Goal: Find specific page/section: Find specific page/section

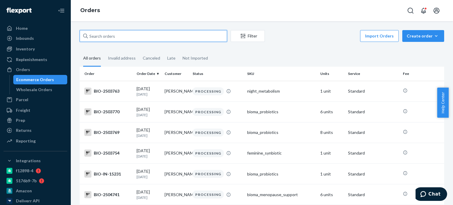
click at [117, 39] on input "text" at bounding box center [154, 36] width 148 height 12
paste input "[PERSON_NAME]"
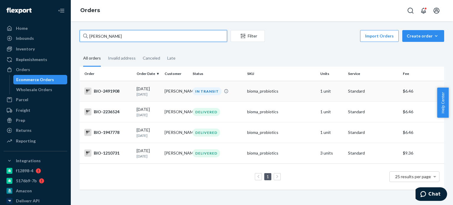
type input "[PERSON_NAME]"
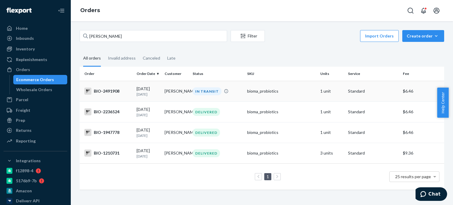
click at [107, 91] on div "BIO-2491908" at bounding box center [108, 91] width 48 height 7
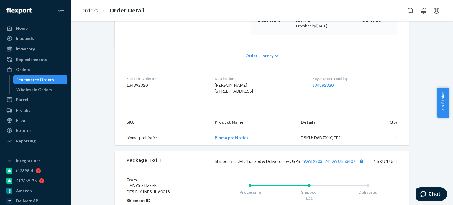
scroll to position [148, 0]
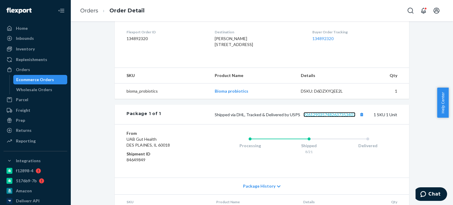
click at [332, 117] on link "9261290357482637353407" at bounding box center [330, 114] width 52 height 5
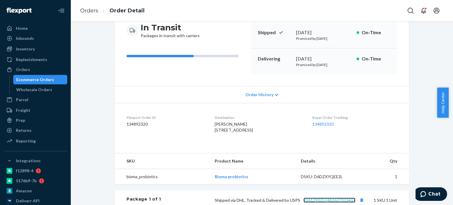
scroll to position [0, 0]
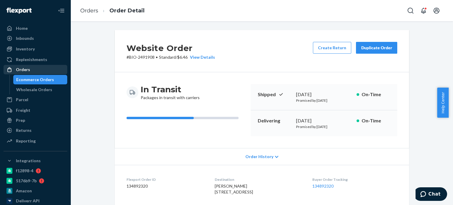
click at [42, 66] on div "Orders" at bounding box center [35, 70] width 63 height 8
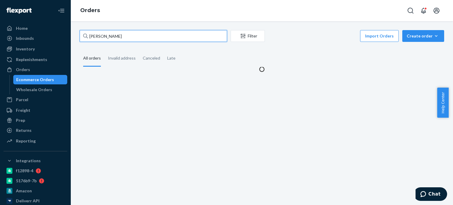
click at [180, 36] on input "[PERSON_NAME]" at bounding box center [154, 36] width 148 height 12
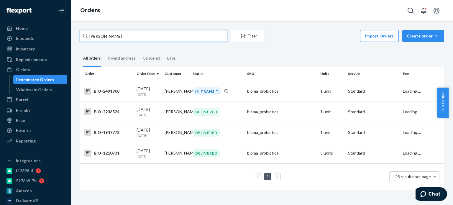
click at [180, 36] on input "[PERSON_NAME]" at bounding box center [154, 36] width 148 height 12
paste input "[PERSON_NAME]"
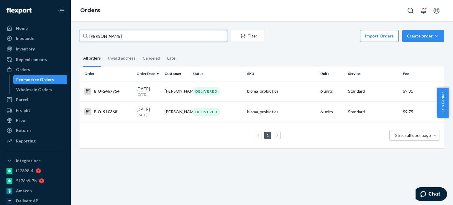
click at [111, 35] on input "[PERSON_NAME]" at bounding box center [154, 36] width 148 height 12
paste input "[PERSON_NAME]"
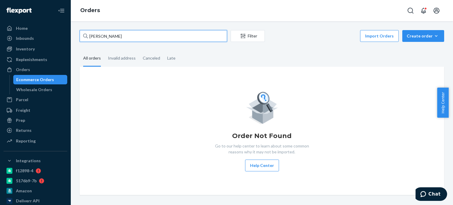
type input "[PERSON_NAME]"
click at [119, 36] on input "[PERSON_NAME]" at bounding box center [154, 36] width 148 height 12
drag, startPoint x: 119, startPoint y: 36, endPoint x: 81, endPoint y: 34, distance: 38.1
click at [81, 34] on input "[PERSON_NAME]" at bounding box center [154, 36] width 148 height 12
click at [89, 37] on input "[PERSON_NAME]" at bounding box center [154, 36] width 148 height 12
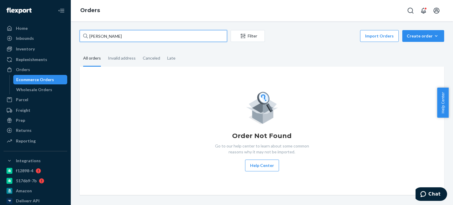
click at [89, 37] on input "[PERSON_NAME]" at bounding box center [154, 36] width 148 height 12
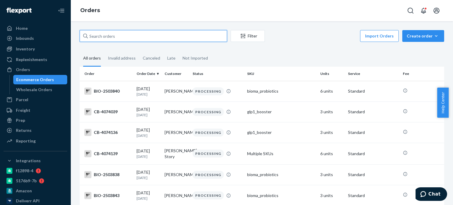
click at [152, 37] on input "text" at bounding box center [154, 36] width 148 height 12
paste input "[PERSON_NAME]"
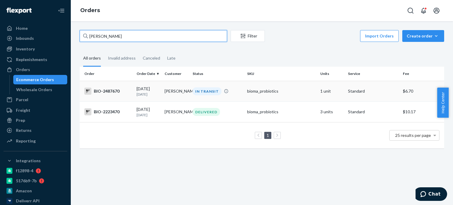
type input "[PERSON_NAME]"
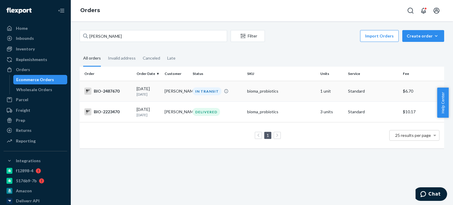
click at [113, 90] on div "BIO-2487670" at bounding box center [108, 91] width 48 height 7
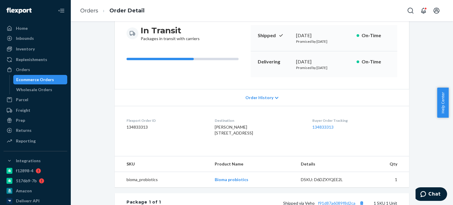
scroll to position [197, 0]
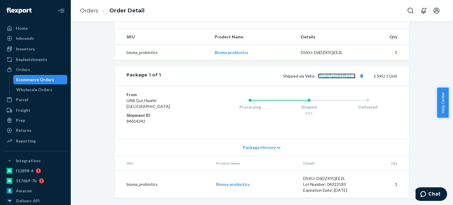
click at [321, 76] on link "f91d87a6089f8d2ca" at bounding box center [336, 75] width 37 height 5
click at [22, 69] on div "Orders" at bounding box center [23, 70] width 14 height 6
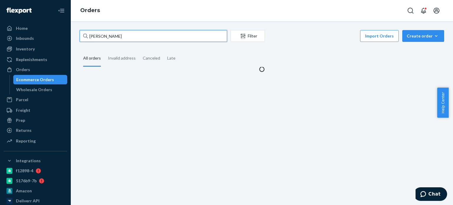
click at [114, 37] on input "[PERSON_NAME]" at bounding box center [154, 36] width 148 height 12
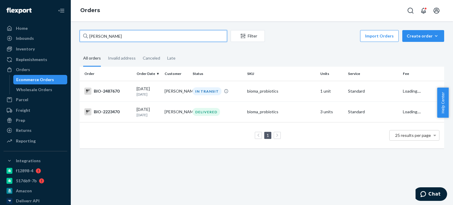
paste input "Marcella Blochowiak"
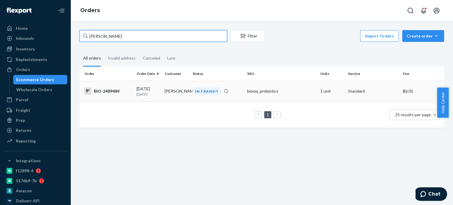
type input "Marcella Blochowiak"
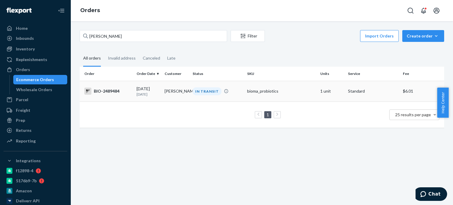
click at [114, 91] on div "BIO-2489484" at bounding box center [108, 91] width 48 height 7
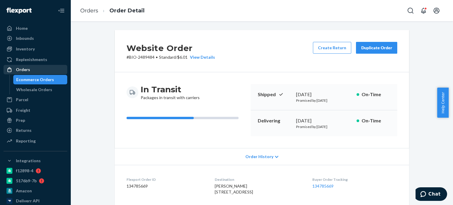
click at [45, 73] on div "Orders" at bounding box center [35, 70] width 63 height 8
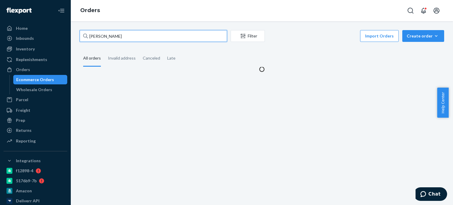
click at [123, 36] on input "Marcella Blochowiak" at bounding box center [154, 36] width 148 height 12
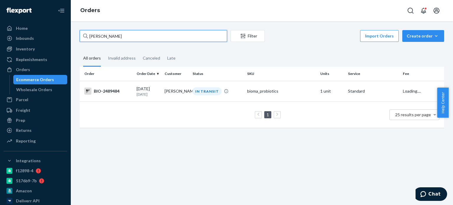
paste input "Diane Polus"
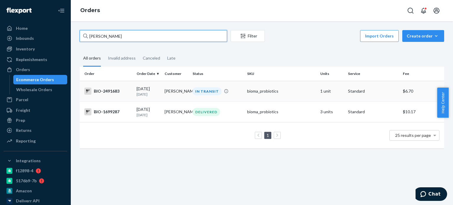
type input "Diane Polus"
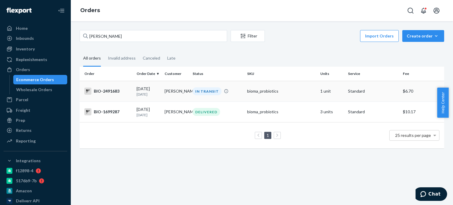
click at [113, 91] on div "BIO-2491683" at bounding box center [108, 91] width 48 height 7
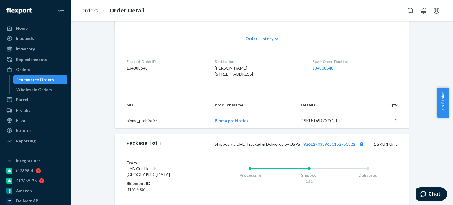
scroll to position [177, 0]
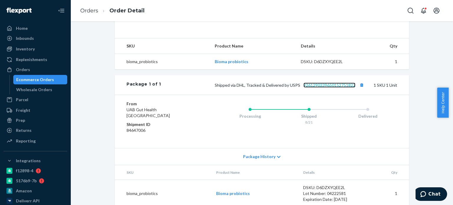
click at [331, 88] on link "9261290339650152751822" at bounding box center [330, 85] width 52 height 5
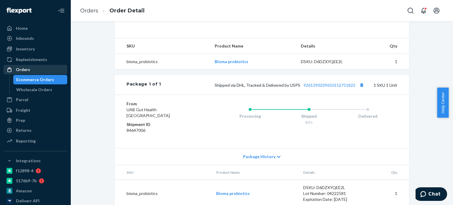
click at [27, 70] on div "Orders" at bounding box center [23, 70] width 14 height 6
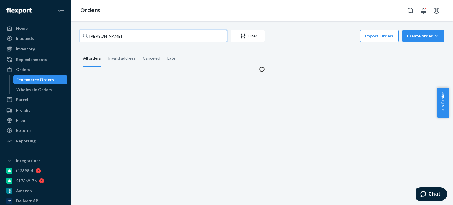
click at [146, 37] on input "Diane Polus" at bounding box center [154, 36] width 148 height 12
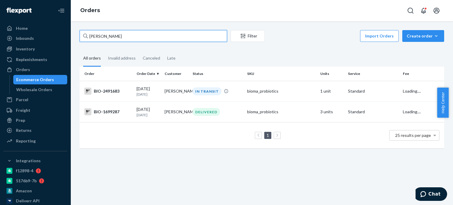
click at [146, 37] on input "Diane Polus" at bounding box center [154, 36] width 148 height 12
paste input "Shannon Anderson"
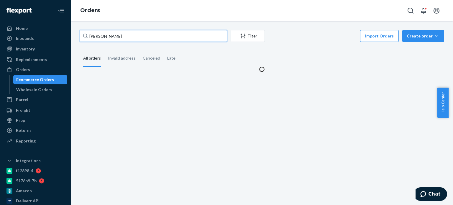
type input "Shannon Anderson"
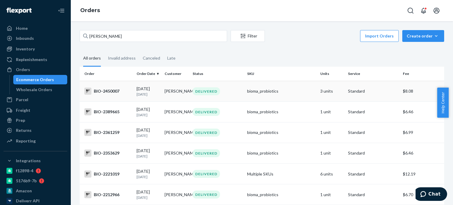
click at [100, 91] on div "BIO-2450007" at bounding box center [108, 91] width 48 height 7
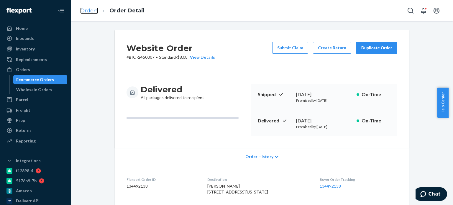
click at [84, 12] on link "Orders" at bounding box center [89, 10] width 18 height 6
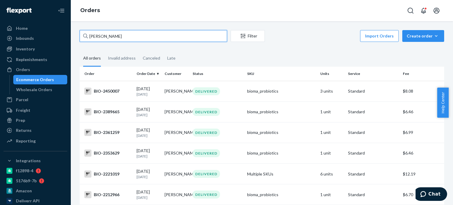
click at [101, 36] on input "Shannon Anderson" at bounding box center [154, 36] width 148 height 12
paste input "Nanette J Franks"
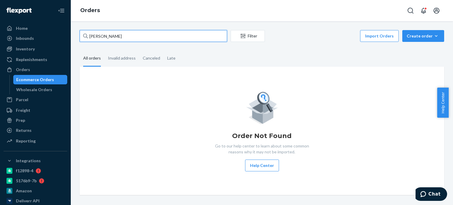
click at [109, 37] on input "Nanette J Franks" at bounding box center [154, 36] width 148 height 12
paste input "Nan"
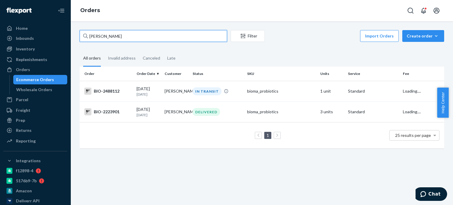
type input "Nan Franks"
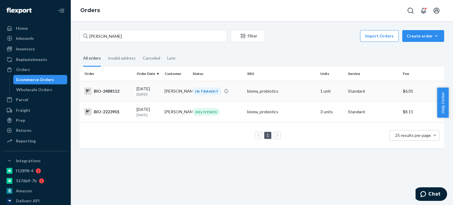
drag, startPoint x: 108, startPoint y: 93, endPoint x: 100, endPoint y: 92, distance: 8.3
click at [100, 92] on div "BIO-2488112" at bounding box center [108, 91] width 48 height 7
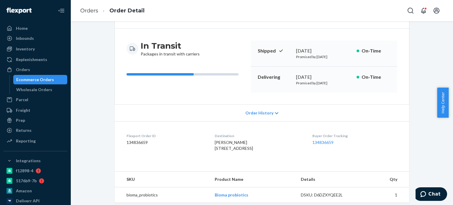
scroll to position [118, 0]
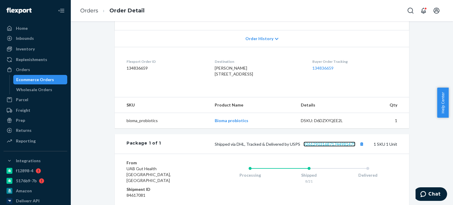
click at [310, 147] on link "9261290316871744981475" at bounding box center [330, 144] width 52 height 5
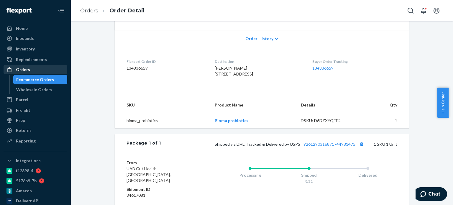
click at [43, 72] on div "Orders" at bounding box center [35, 70] width 63 height 8
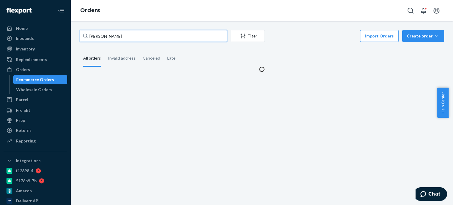
click at [114, 36] on input "Nan Franks" at bounding box center [154, 36] width 148 height 12
paste input "Allegra Laser"
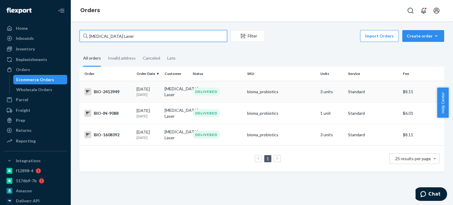
type input "Allegra Laser"
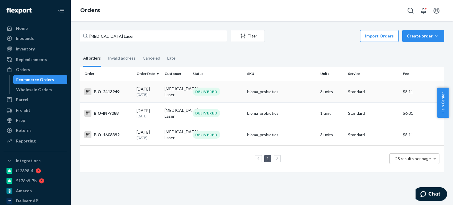
click at [113, 96] on td "BIO-2413949" at bounding box center [107, 92] width 55 height 22
